Goal: Transaction & Acquisition: Purchase product/service

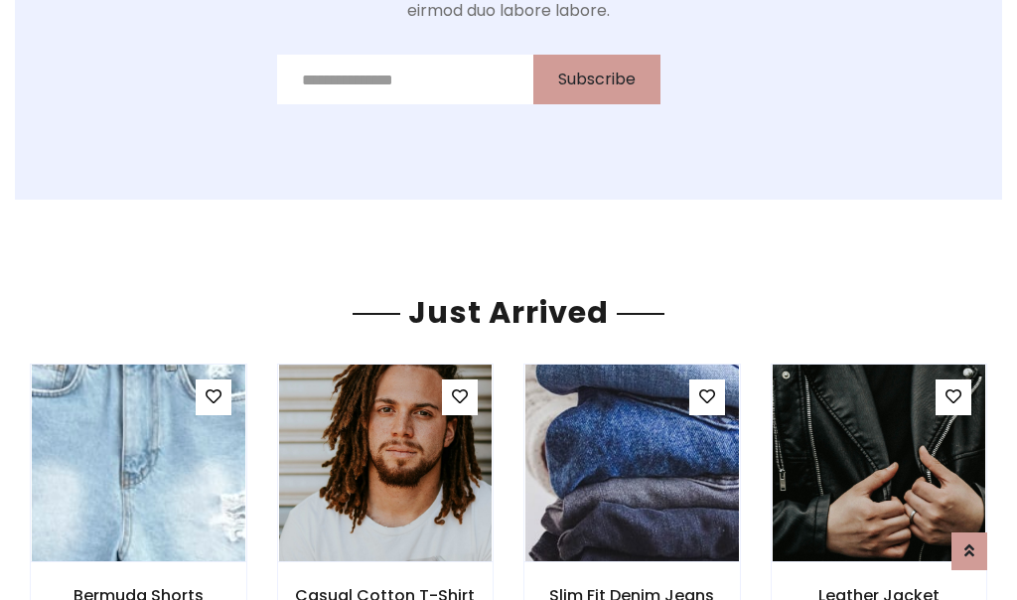
scroll to position [2110, 0]
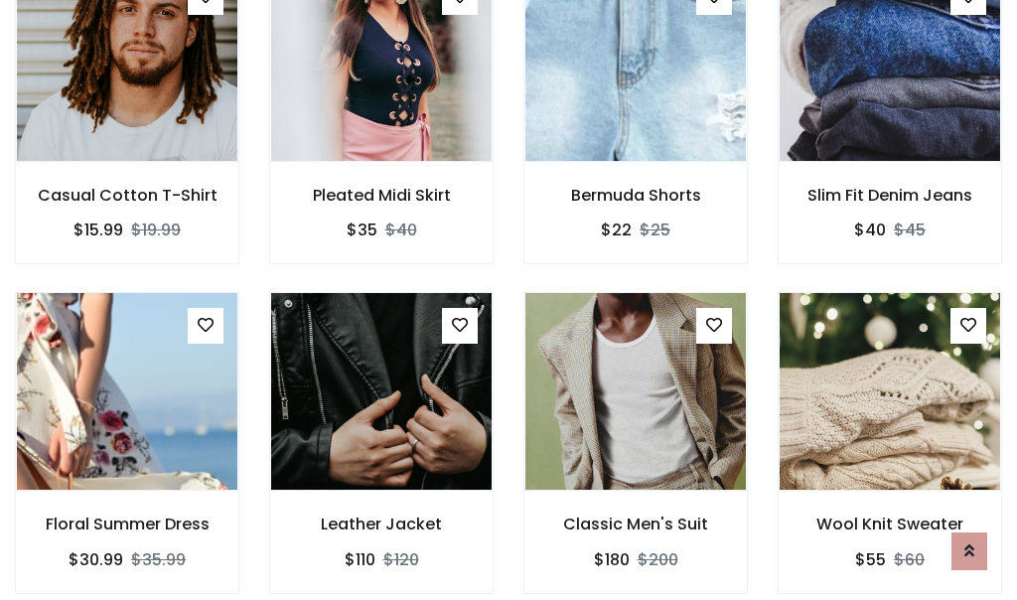
click at [508, 300] on div "Classic Men's Suit $180 $200" at bounding box center [635, 456] width 254 height 329
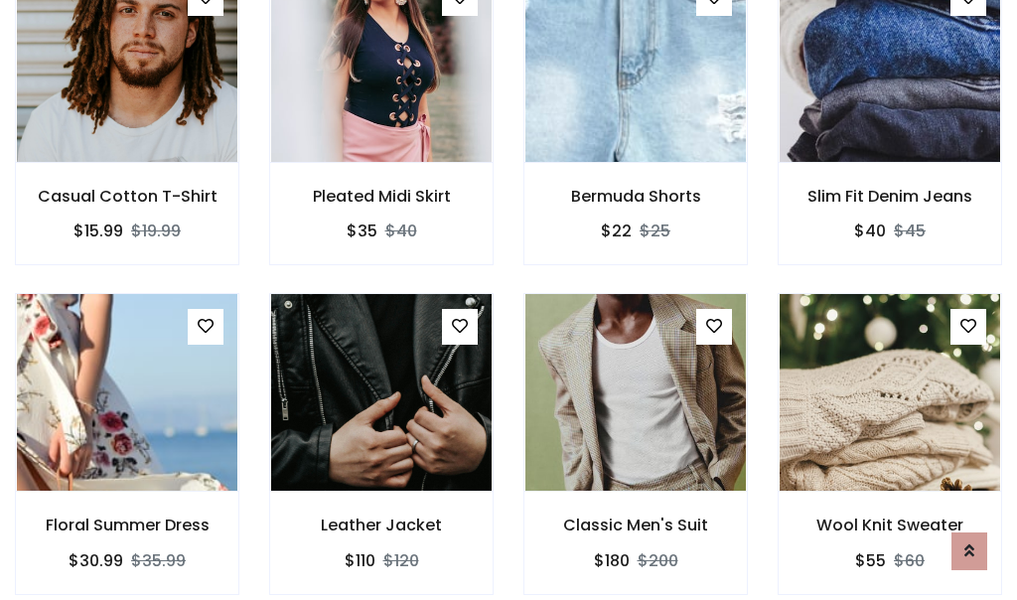
click at [508, 300] on div "Classic Men's Suit $180 $200" at bounding box center [635, 457] width 254 height 329
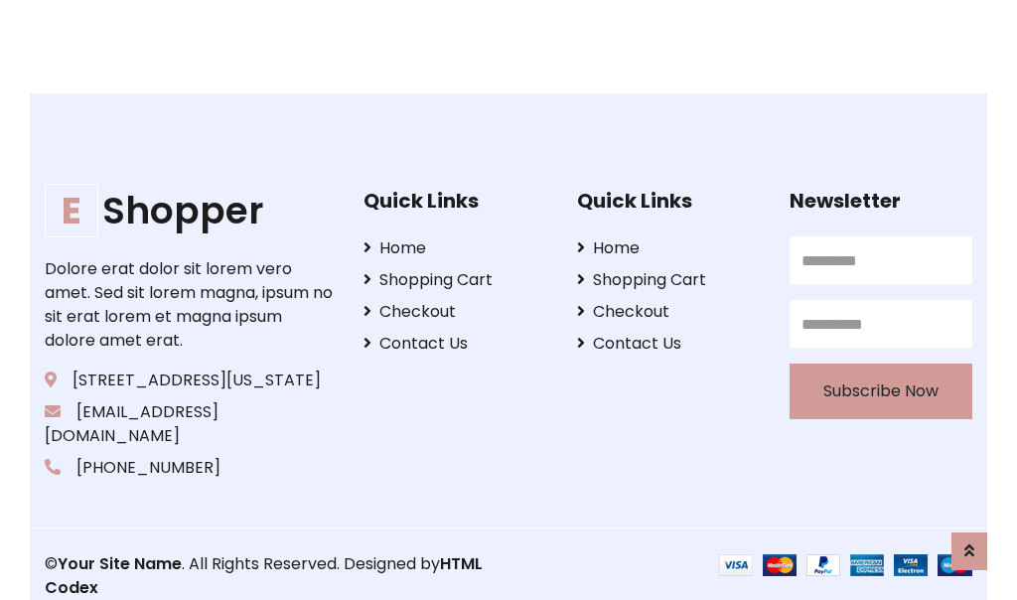
scroll to position [3780, 0]
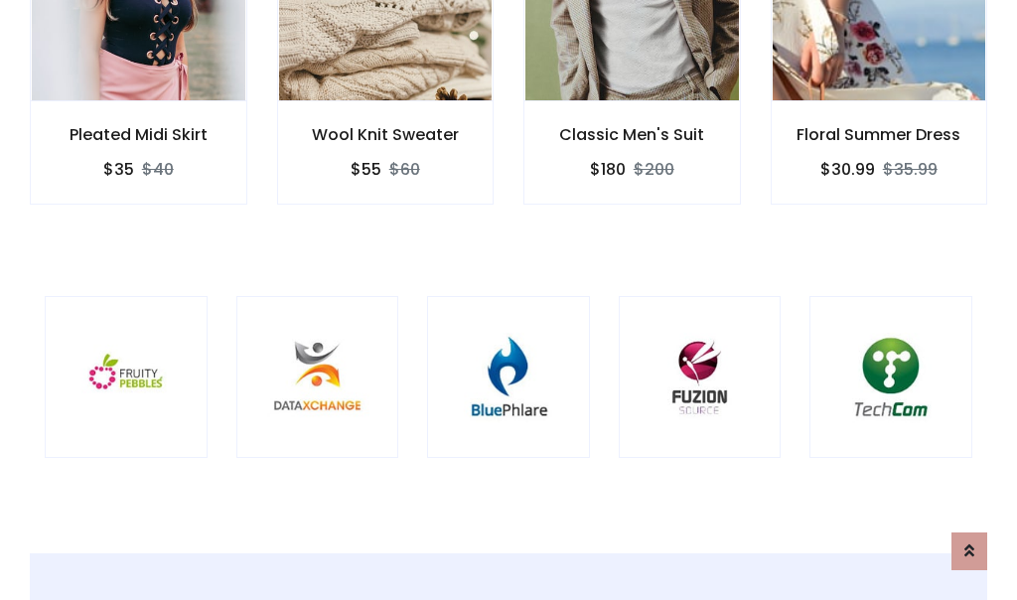
click at [508, 299] on div at bounding box center [508, 377] width 163 height 163
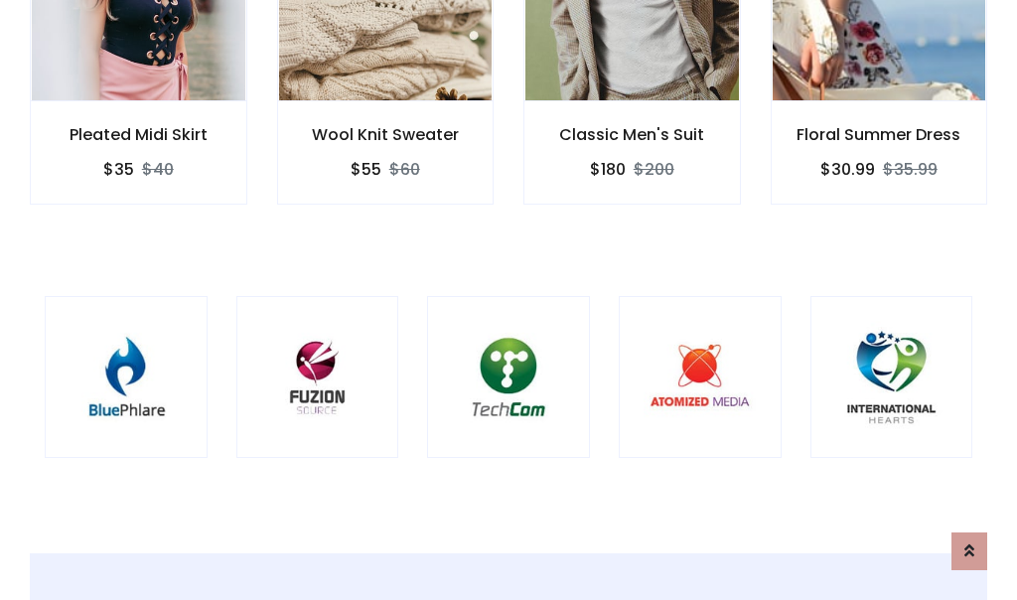
click at [508, 299] on div at bounding box center [508, 377] width 163 height 163
click at [508, 300] on div at bounding box center [508, 377] width 163 height 163
click at [508, 299] on div at bounding box center [508, 377] width 163 height 163
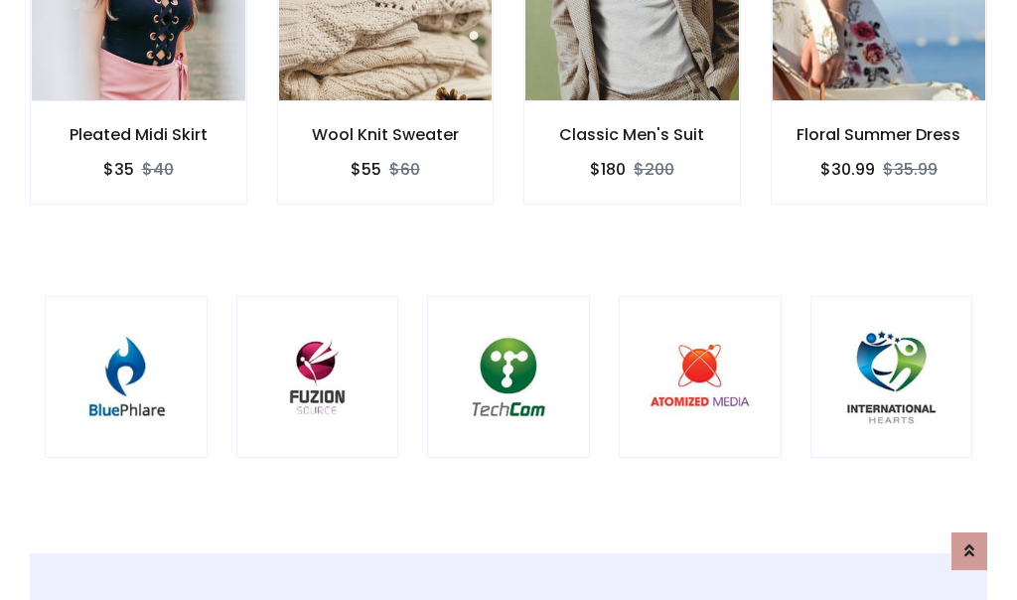
click at [508, 299] on div at bounding box center [508, 377] width 163 height 163
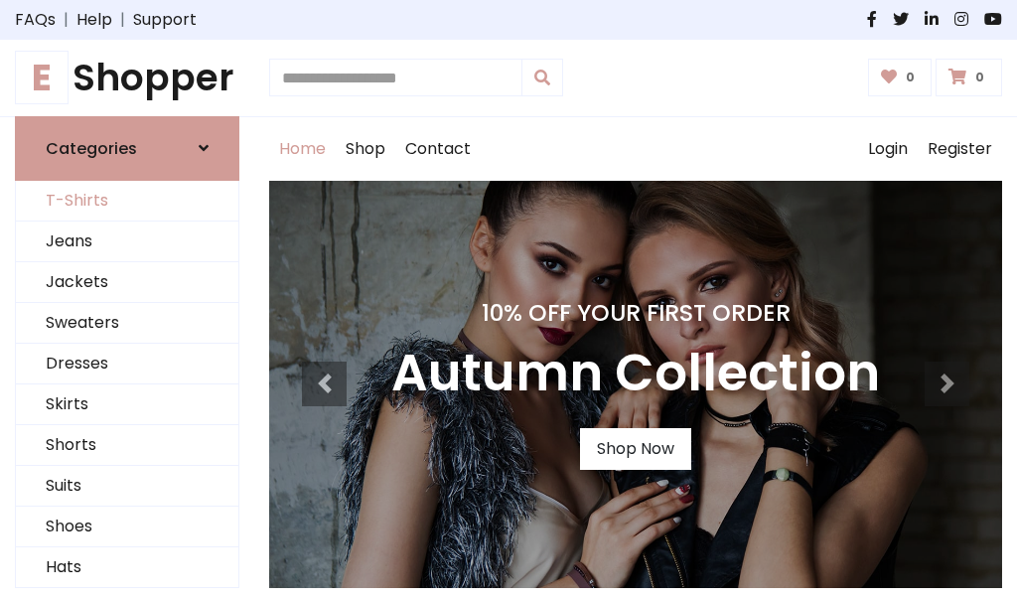
click at [127, 201] on link "T-Shirts" at bounding box center [127, 201] width 222 height 41
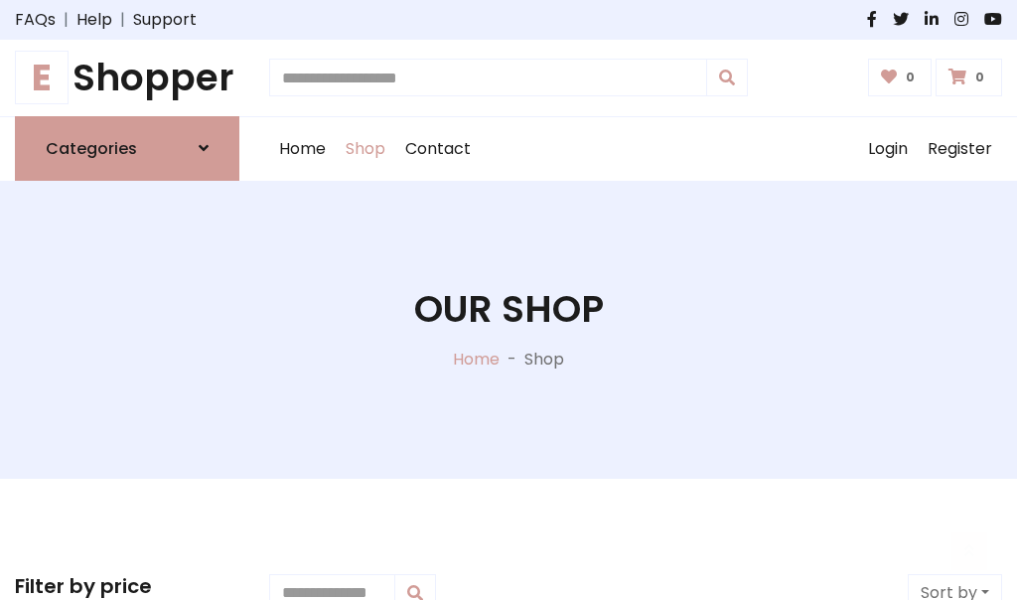
scroll to position [796, 0]
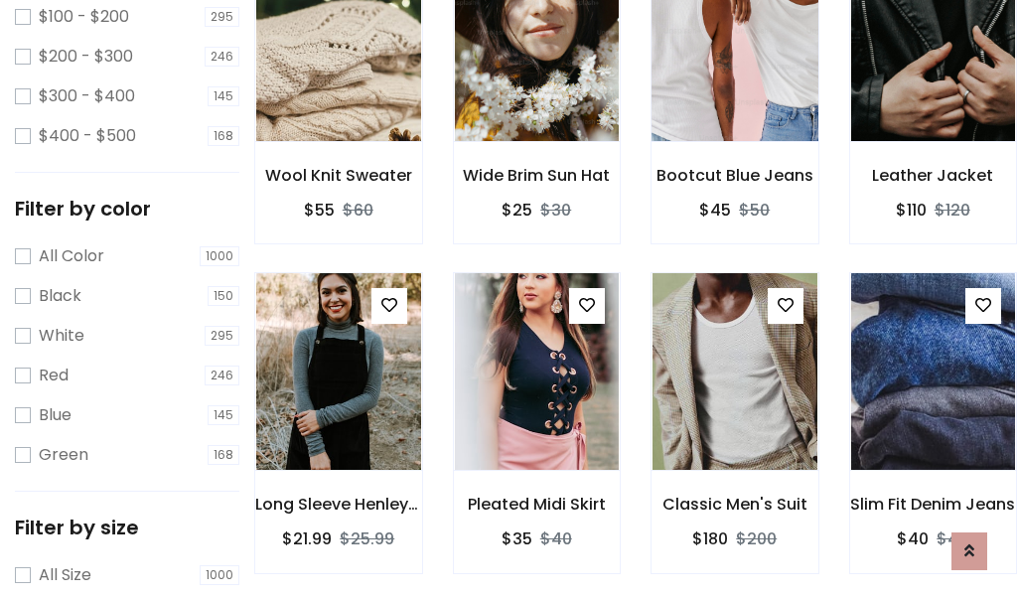
scroll to position [100, 0]
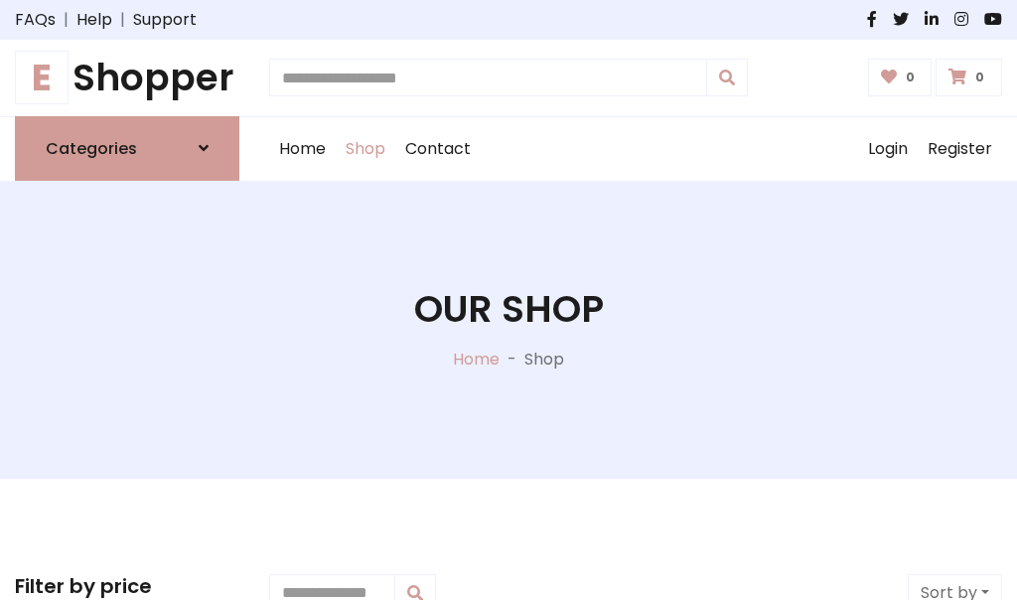
click at [127, 77] on h1 "E Shopper" at bounding box center [127, 78] width 224 height 45
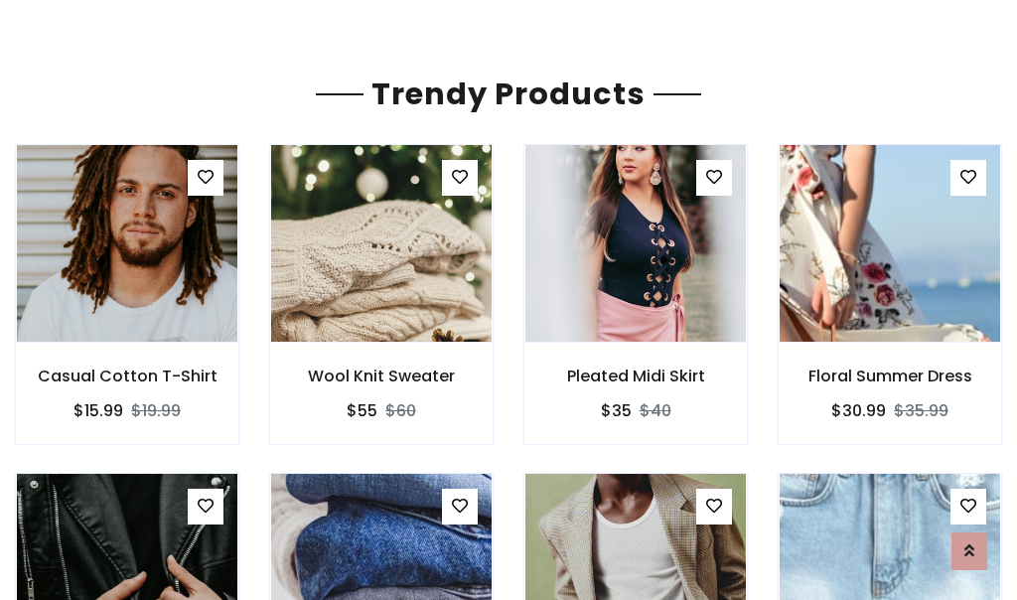
scroll to position [117, 0]
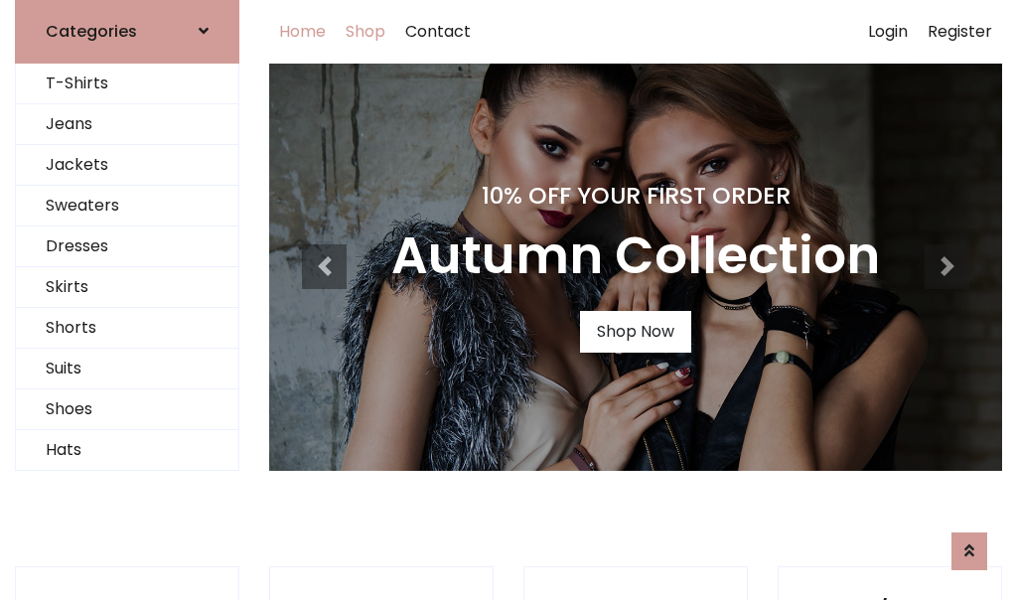
click at [366, 31] on link "Shop" at bounding box center [366, 32] width 60 height 64
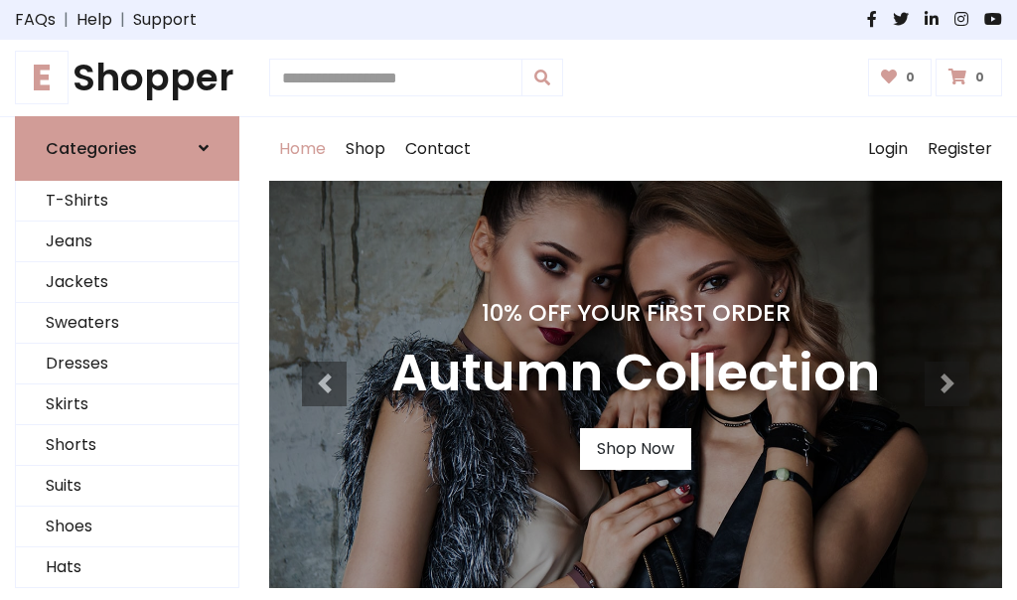
scroll to position [651, 0]
